Goal: Task Accomplishment & Management: Manage account settings

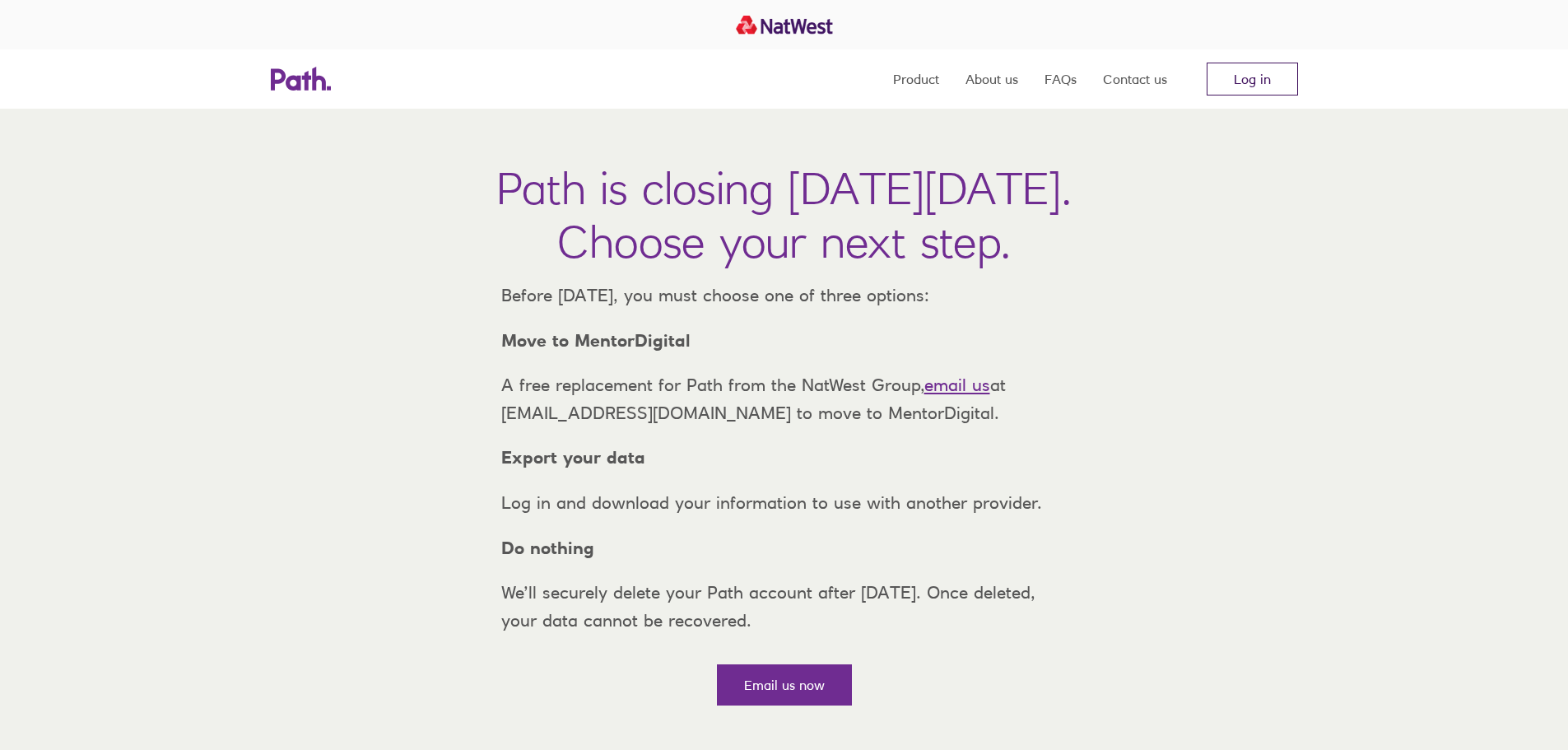
click at [1247, 74] on link "Log in" at bounding box center [1252, 79] width 91 height 33
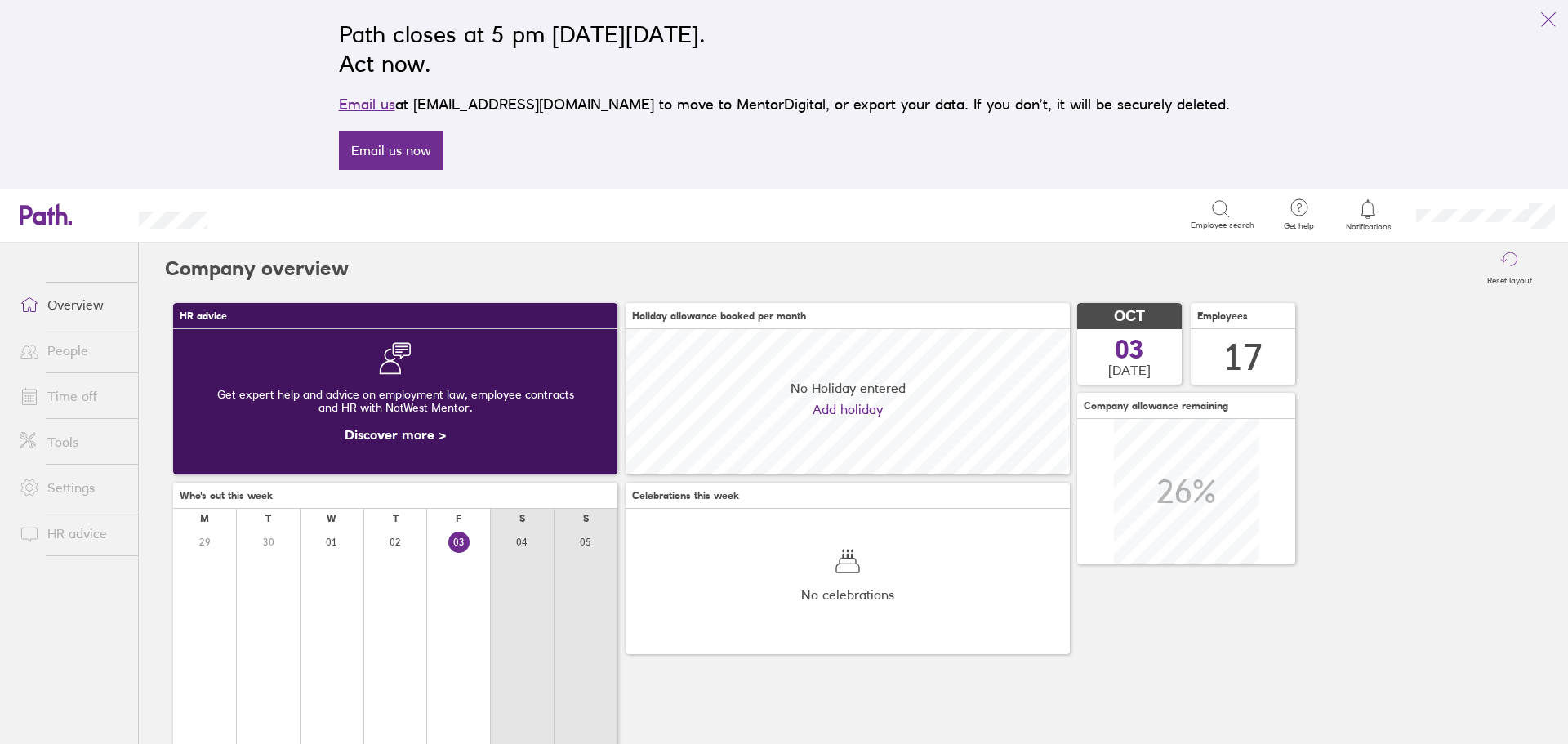
scroll to position [145, 444]
click at [70, 395] on link "Time off" at bounding box center [72, 396] width 131 height 33
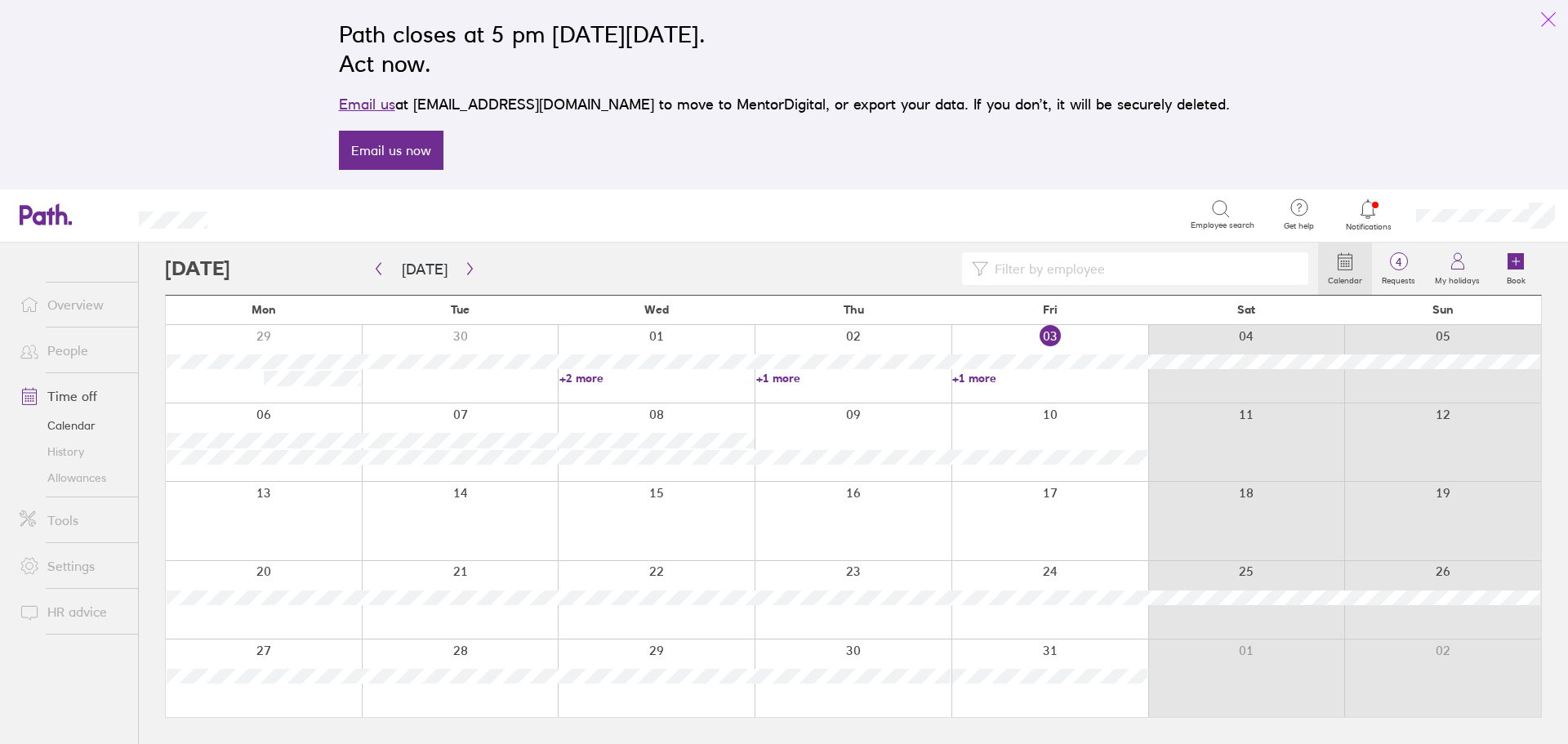
click at [1545, 22] on icon "link" at bounding box center [1548, 19] width 20 height 20
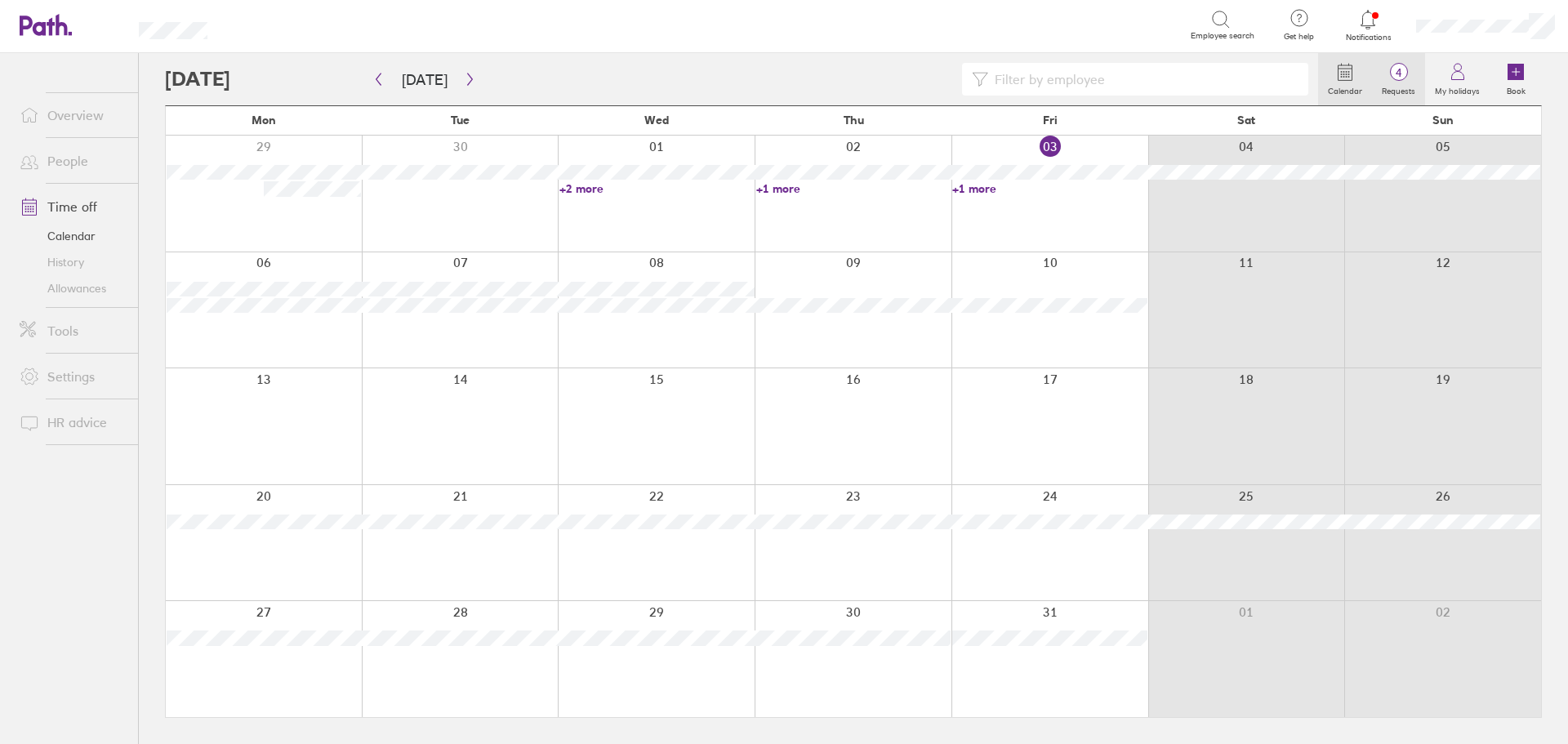
click at [1409, 85] on label "Requests" at bounding box center [1398, 89] width 53 height 15
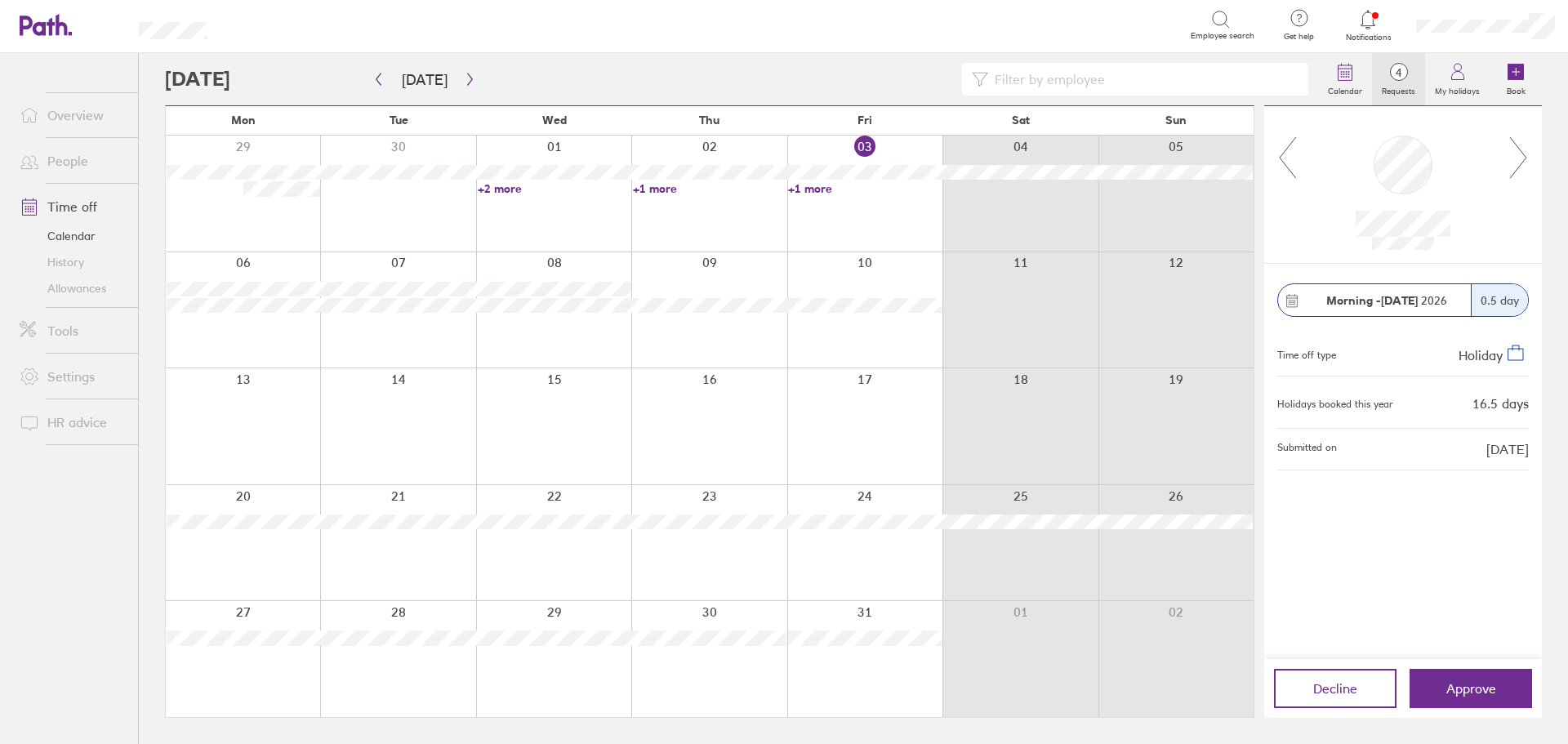
click at [1522, 162] on icon at bounding box center [1518, 157] width 20 height 44
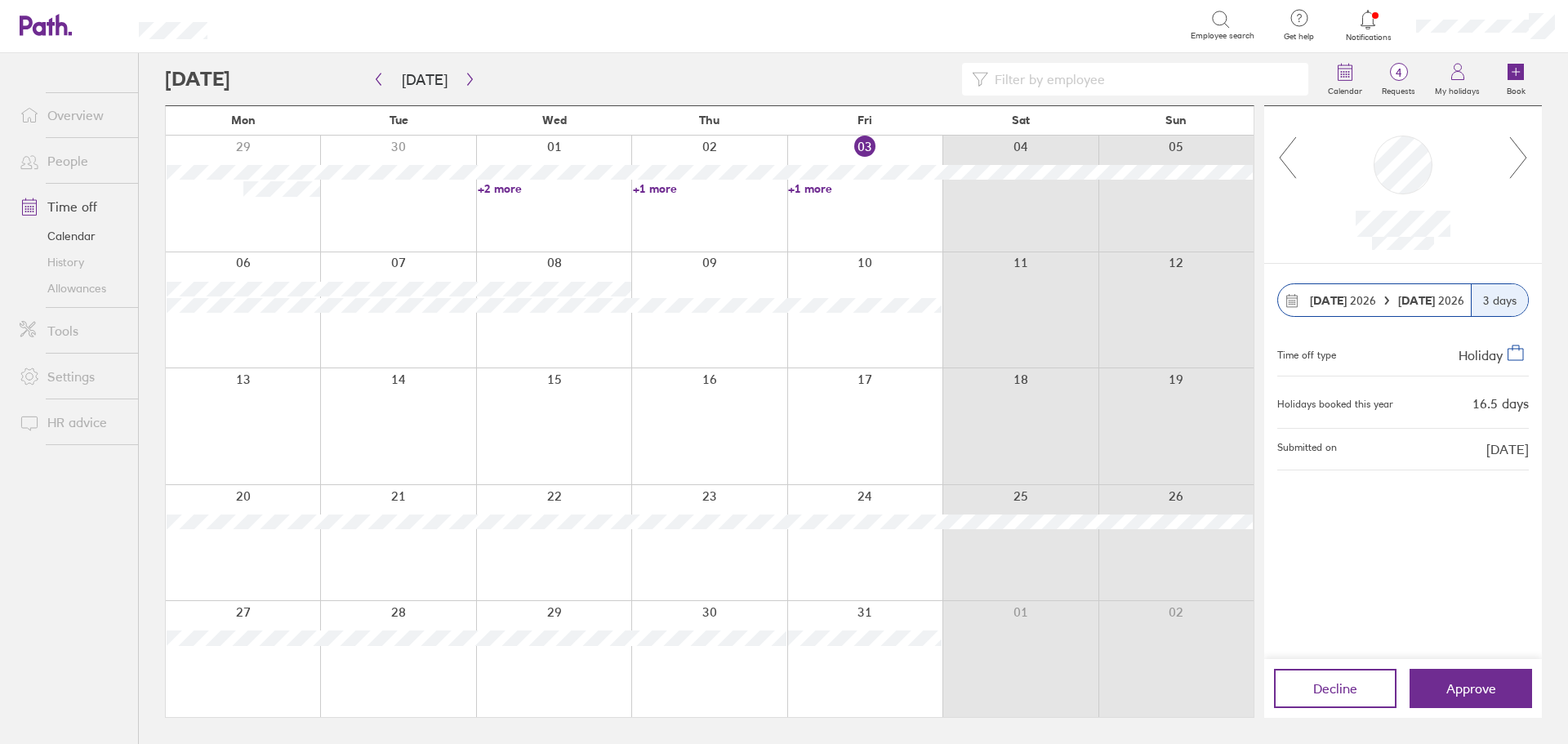
click at [1522, 162] on icon at bounding box center [1518, 157] width 20 height 44
